Goal: Information Seeking & Learning: Learn about a topic

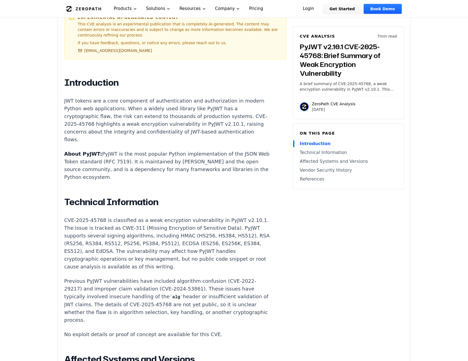
scroll to position [304, 0]
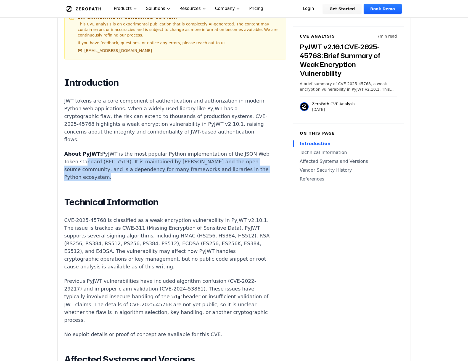
drag, startPoint x: 94, startPoint y: 145, endPoint x: 158, endPoint y: 163, distance: 66.7
click at [158, 163] on p "About PyJWT: PyJWT is the most popular Python implementation of the JSON Web To…" at bounding box center [166, 165] width 205 height 31
click at [159, 163] on p "About PyJWT: PyJWT is the most popular Python implementation of the JSON Web To…" at bounding box center [166, 165] width 205 height 31
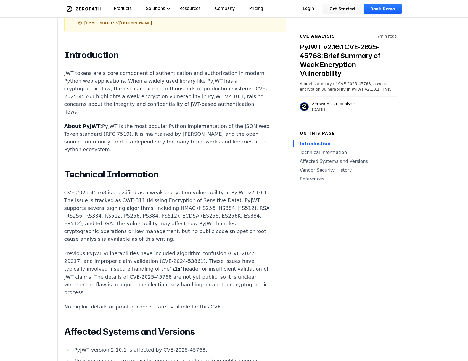
scroll to position [359, 0]
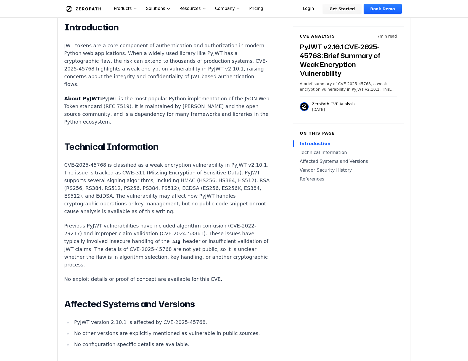
click at [213, 196] on p "CVE-2025-45768 is classified as a weak encryption vulnerability in PyJWT v2.10.…" at bounding box center [166, 188] width 205 height 54
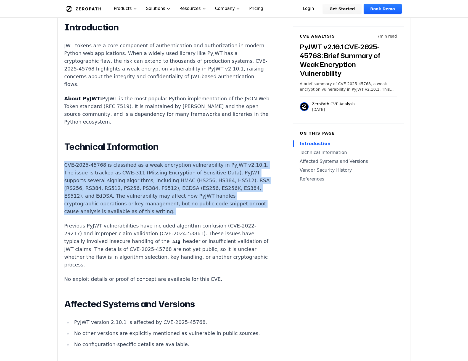
click at [213, 196] on p "CVE-2025-45768 is classified as a weak encryption vulnerability in PyJWT v2.10.…" at bounding box center [166, 188] width 205 height 54
drag, startPoint x: 213, startPoint y: 196, endPoint x: 218, endPoint y: 196, distance: 4.4
click at [218, 196] on p "CVE-2025-45768 is classified as a weak encryption vulnerability in PyJWT v2.10.…" at bounding box center [166, 188] width 205 height 54
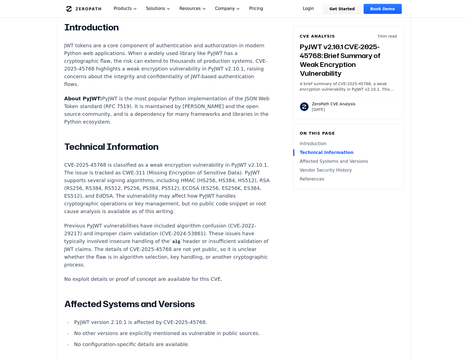
scroll to position [387, 0]
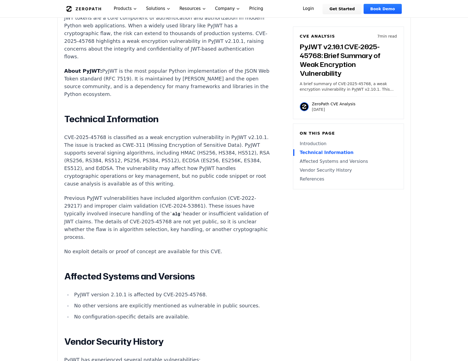
drag, startPoint x: 88, startPoint y: 190, endPoint x: 144, endPoint y: 222, distance: 64.7
click at [144, 222] on p "Previous PyJWT vulnerabilities have included algorithm confusion (CVE-2022-2921…" at bounding box center [166, 217] width 205 height 47
click at [146, 222] on p "Previous PyJWT vulnerabilities have included algorithm confusion (CVE-2022-2921…" at bounding box center [166, 217] width 205 height 47
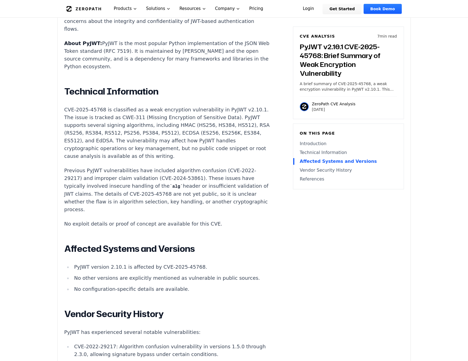
scroll to position [0, 0]
